Goal: Task Accomplishment & Management: Manage account settings

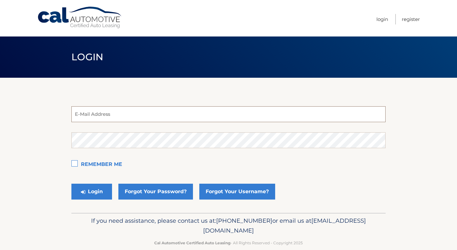
click at [216, 112] on input "email" at bounding box center [228, 114] width 314 height 16
paste input "[EMAIL_ADDRESS][DOMAIN_NAME]"
type input "[EMAIL_ADDRESS][DOMAIN_NAME]"
click at [97, 195] on button "Login" at bounding box center [91, 192] width 41 height 16
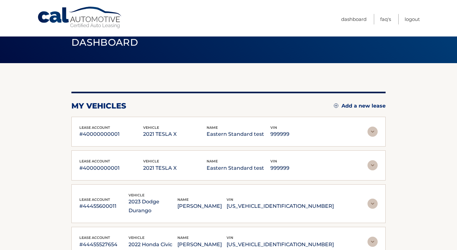
scroll to position [17, 0]
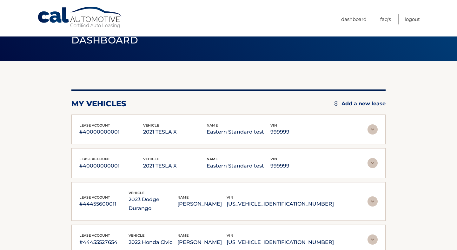
click at [369, 127] on img at bounding box center [372, 129] width 10 height 10
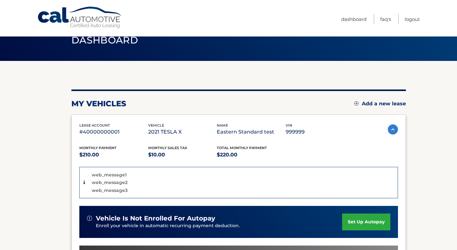
click at [357, 222] on link "set up autopay" at bounding box center [366, 222] width 48 height 17
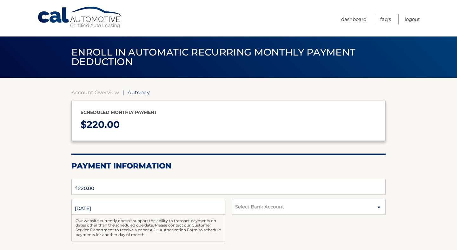
type input "220.00"
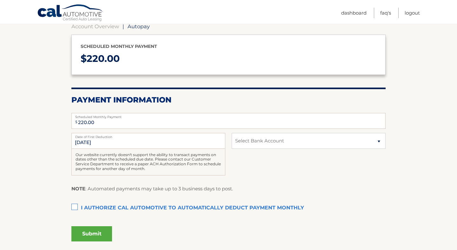
scroll to position [115, 0]
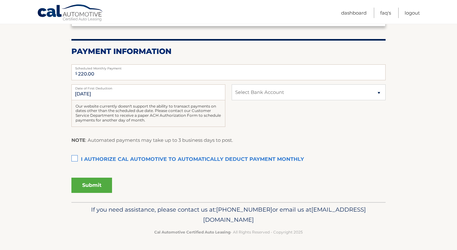
click at [99, 190] on button "Submit" at bounding box center [91, 185] width 41 height 15
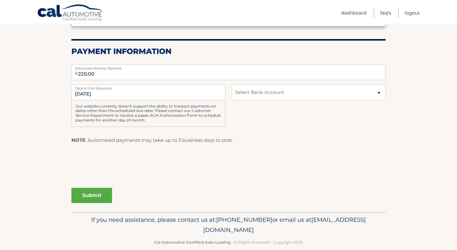
click at [119, 156] on label "I authorize cal automotive to automatically deduct payment monthly This checkbo…" at bounding box center [228, 159] width 314 height 13
click at [0, 0] on input "I authorize cal automotive to automatically deduct payment monthly This checkbo…" at bounding box center [0, 0] width 0 height 0
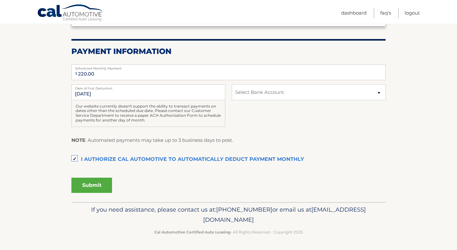
click at [103, 182] on button "Submit" at bounding box center [91, 185] width 41 height 15
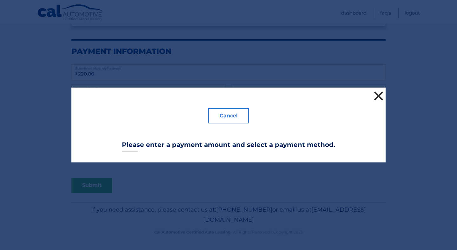
click at [378, 100] on button "×" at bounding box center [378, 95] width 13 height 13
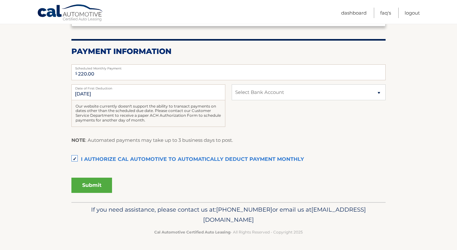
click at [97, 188] on button "Submit" at bounding box center [91, 185] width 41 height 15
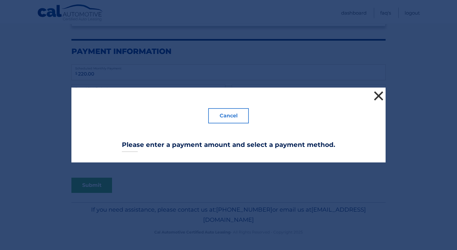
click at [379, 95] on button "×" at bounding box center [378, 95] width 13 height 13
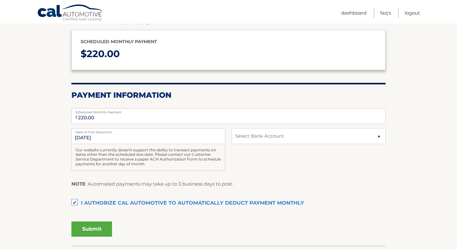
scroll to position [71, 0]
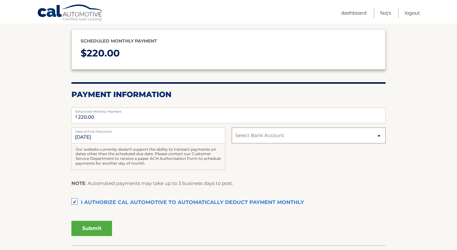
click at [275, 134] on select "Select Bank Account Checking JPMORGAN CHASE BANK, NA *****3123 Checking JPMORGA…" at bounding box center [309, 136] width 154 height 16
select select "MTRlNDA5NDMtY2RmYi00NjkyLWI4ZjYtYTZiNTE3M2U5ZTMw"
click at [232, 128] on select "Select Bank Account Checking JPMORGAN CHASE BANK, NA *****3123 Checking JPMORGA…" at bounding box center [309, 136] width 154 height 16
click at [102, 232] on button "Submit" at bounding box center [91, 228] width 41 height 15
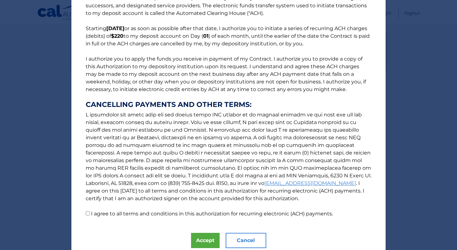
scroll to position [33, 0]
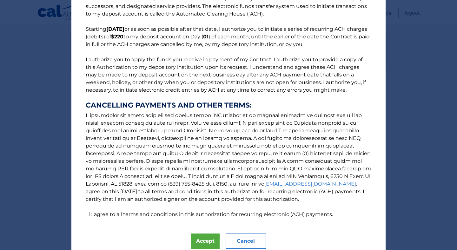
click at [132, 213] on label "I agree to all terms and conditions in this authorization for recurring electro…" at bounding box center [212, 214] width 242 height 6
click at [90, 213] on input "I agree to all terms and conditions in this authorization for recurring electro…" at bounding box center [88, 214] width 4 height 4
click at [132, 213] on label "I agree to all terms and conditions in this authorization for recurring electro…" at bounding box center [212, 214] width 242 height 6
click at [90, 213] on input "I agree to all terms and conditions in this authorization for recurring electro…" at bounding box center [88, 214] width 4 height 4
checkbox input "false"
